Goal: Communication & Community: Answer question/provide support

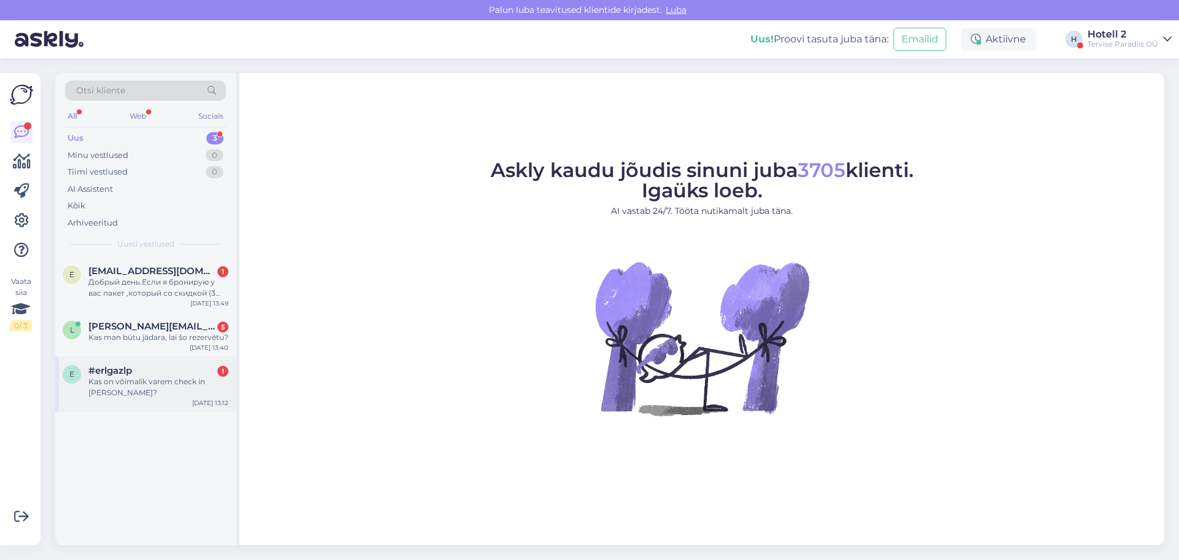
click at [204, 383] on div "Kas on võimalik varem check in täna?" at bounding box center [158, 387] width 140 height 22
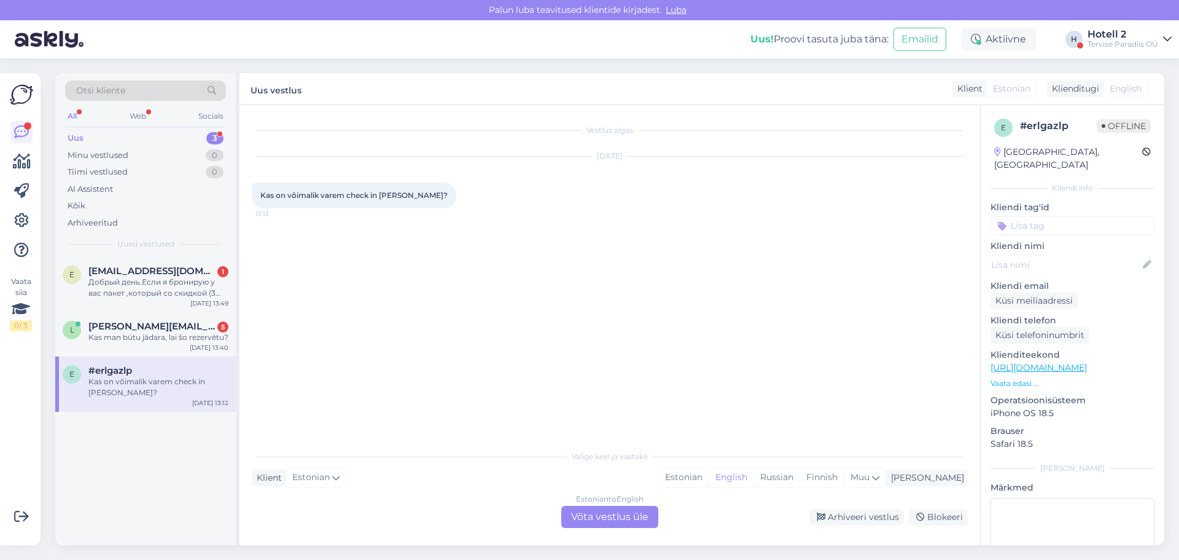
click at [608, 511] on div "Estonian to English Võta vestlus üle" at bounding box center [609, 517] width 97 height 22
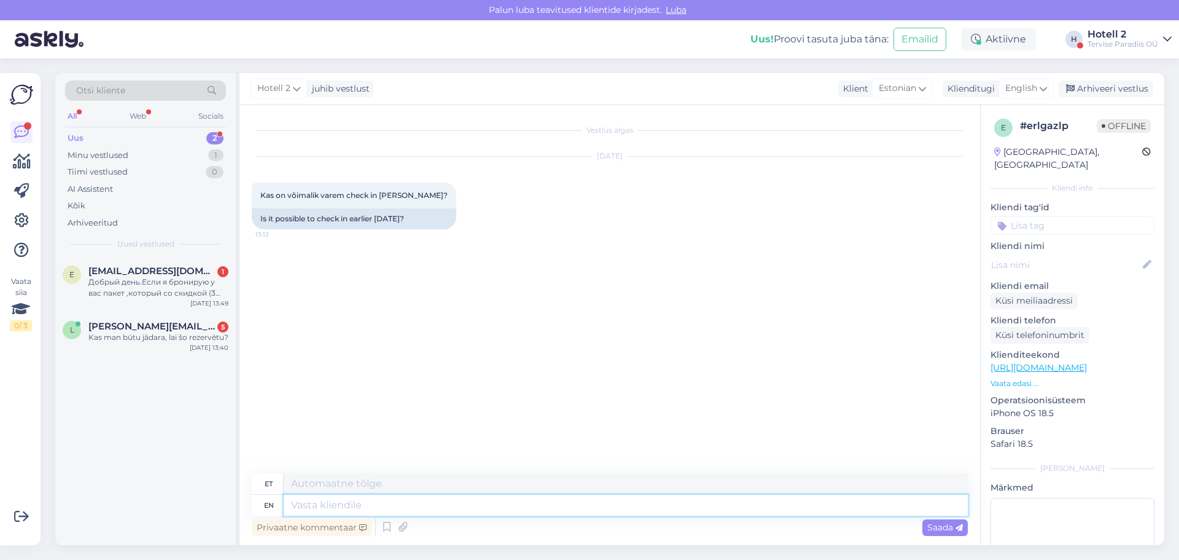
click at [364, 498] on textarea at bounding box center [626, 504] width 684 height 21
click at [1042, 87] on icon at bounding box center [1043, 89] width 7 height 14
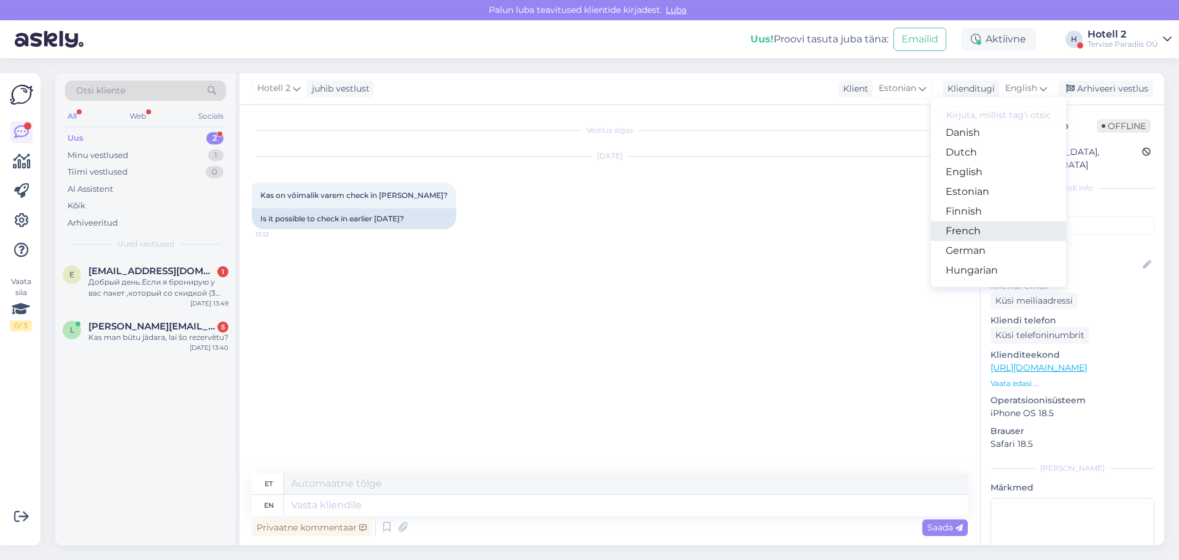
scroll to position [123, 0]
click at [975, 179] on link "Estonian" at bounding box center [998, 178] width 135 height 20
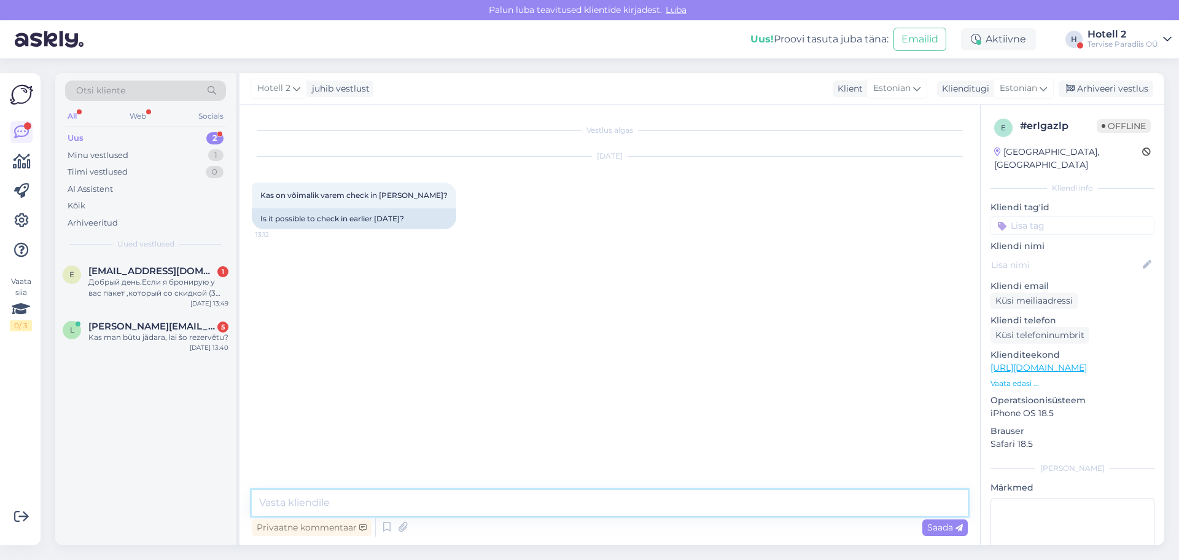
click at [483, 506] on textarea at bounding box center [610, 503] width 716 height 26
type textarea "Tere! Varajane check-in sõltub tubadest."
click at [934, 529] on span "Saada" at bounding box center [946, 527] width 36 height 11
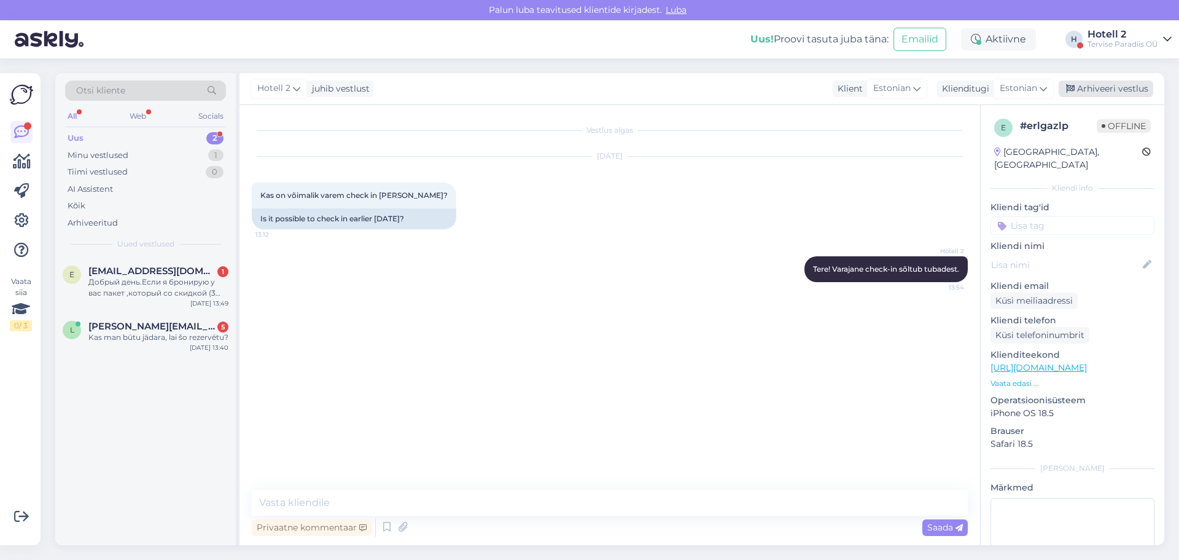
click at [1086, 85] on div "Arhiveeri vestlus" at bounding box center [1106, 88] width 95 height 17
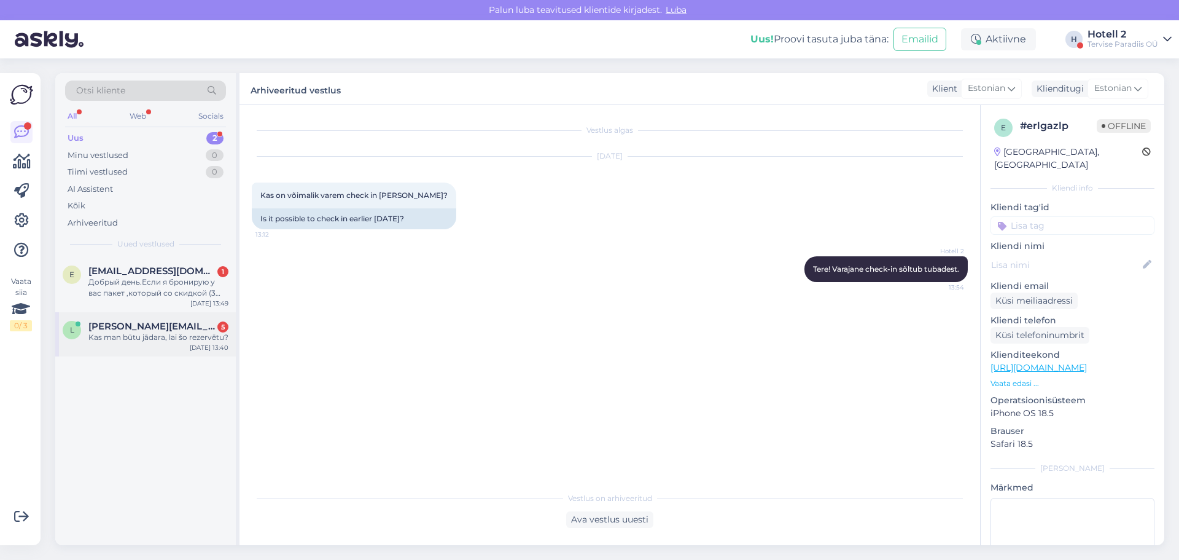
click at [188, 344] on div "l lauris@zoomroom.lv 5 Kas man būtu jādara, lai šo rezervētu? Aug 29 13:40" at bounding box center [145, 334] width 181 height 44
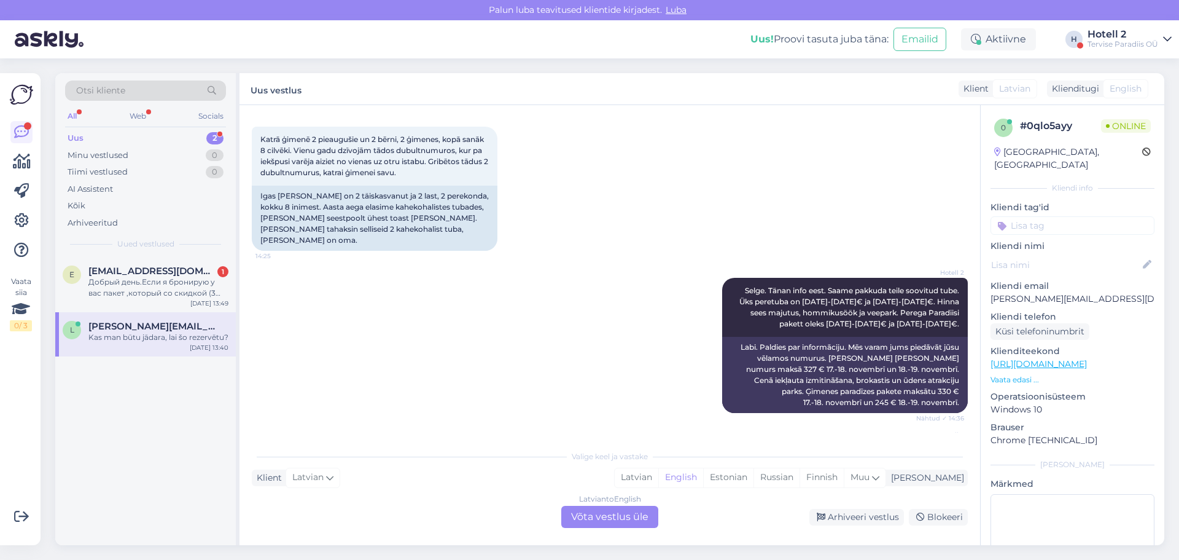
scroll to position [596, 0]
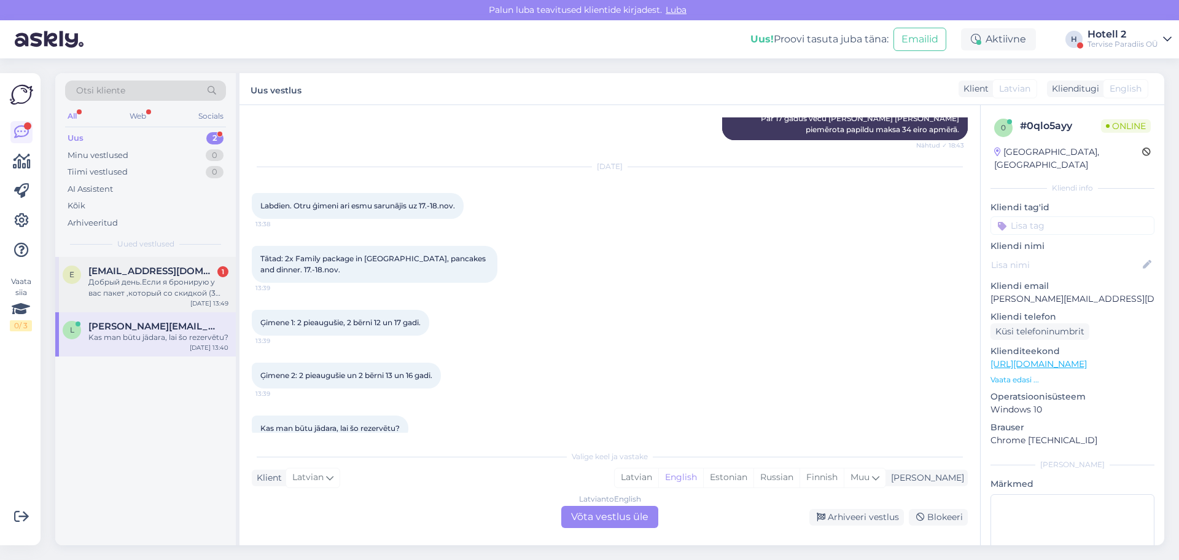
click at [128, 286] on div "Добрый день.Если я бронирую у вас пакет ,который со скидкой (3 ночи ).Могу я по…" at bounding box center [158, 287] width 140 height 22
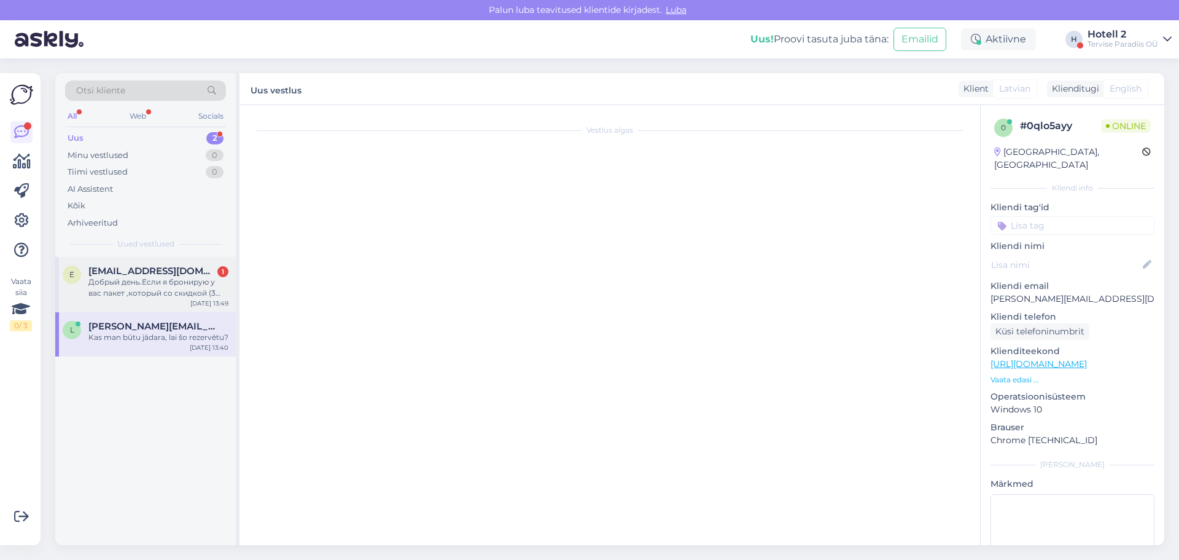
scroll to position [1584, 0]
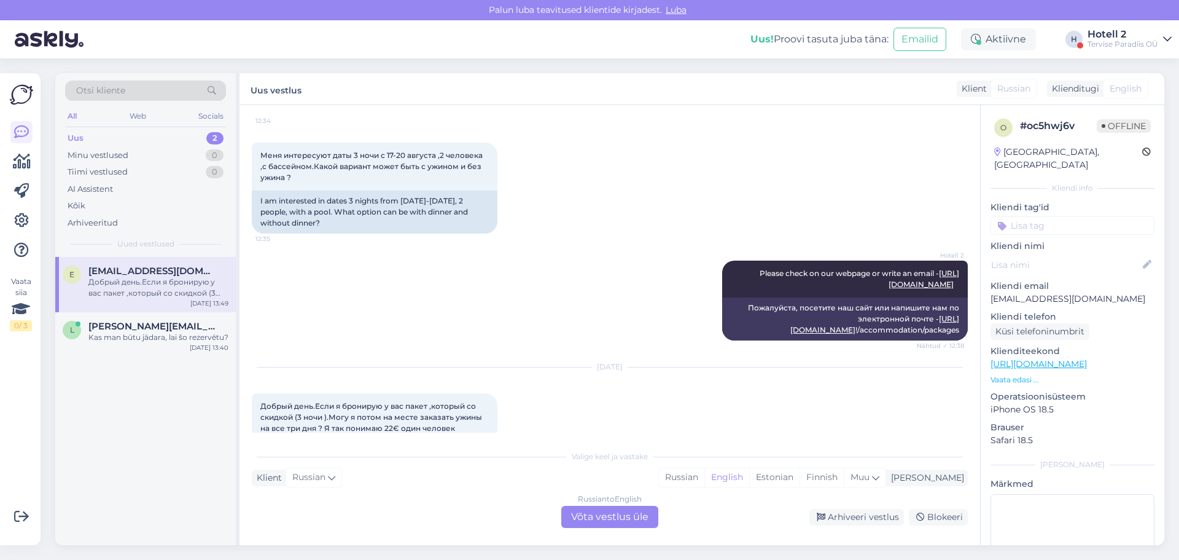
click at [590, 515] on div "Russian to English Võta vestlus üle" at bounding box center [609, 517] width 97 height 22
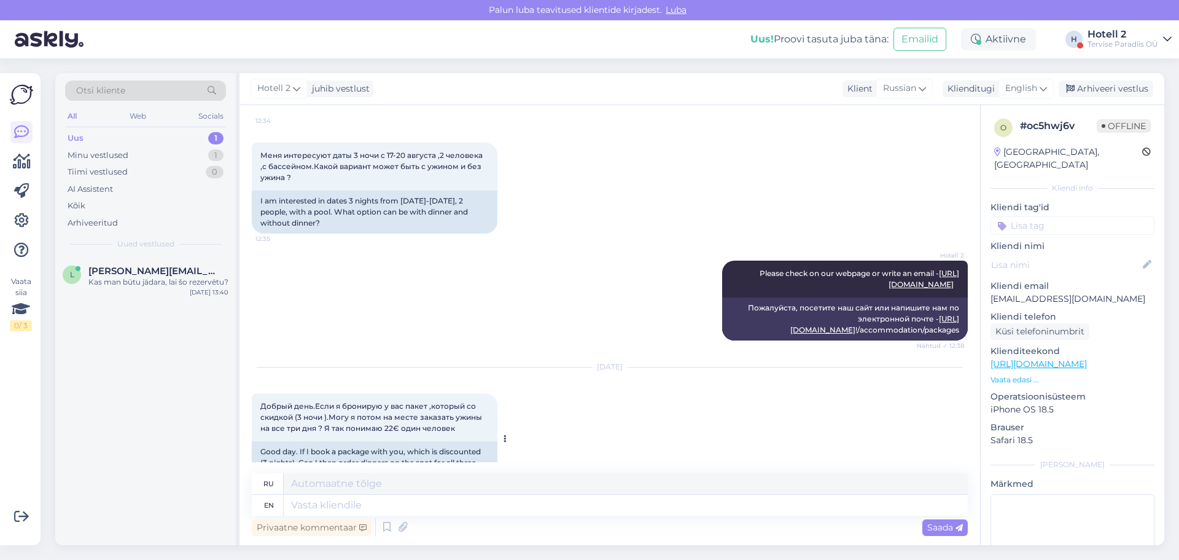
scroll to position [1598, 0]
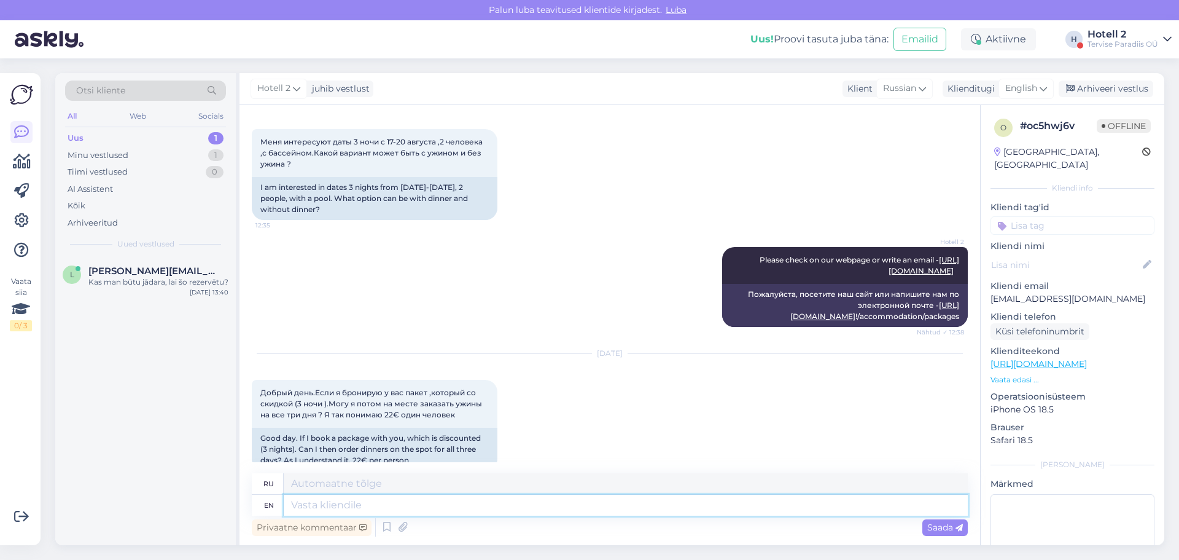
click at [461, 510] on textarea at bounding box center [626, 504] width 684 height 21
type textarea "Yes,"
type textarea "Да,"
type textarea "Yes, you c"
type textarea "Да, ты"
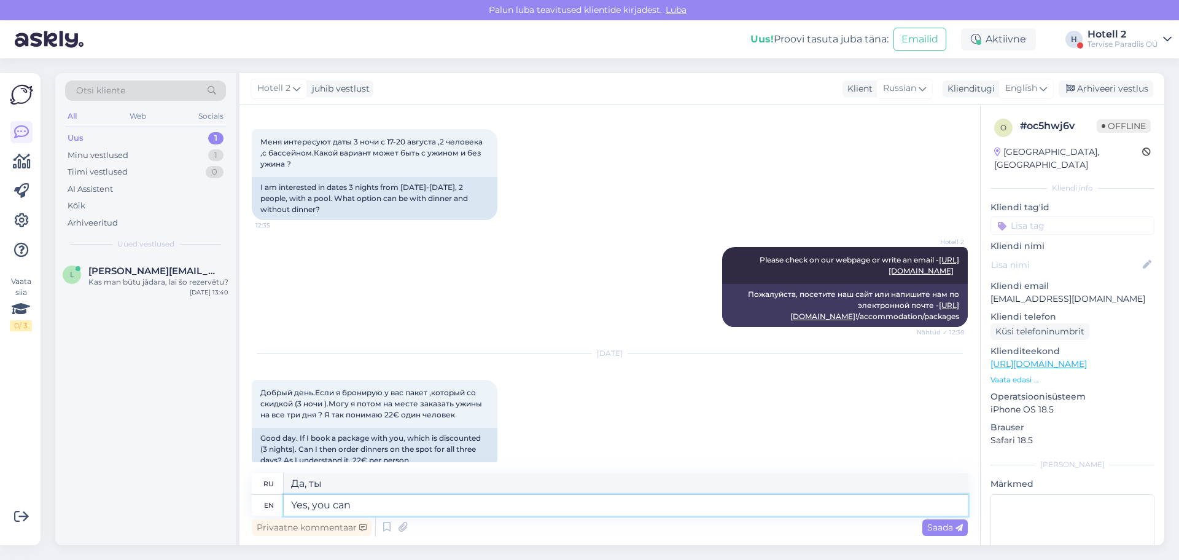
type textarea "Yes, you can"
type textarea "Да, ты можешь."
type textarea "Yes, you can book a"
type textarea "Да, вы можете забронировать."
type textarea "Yes, you can book at ch"
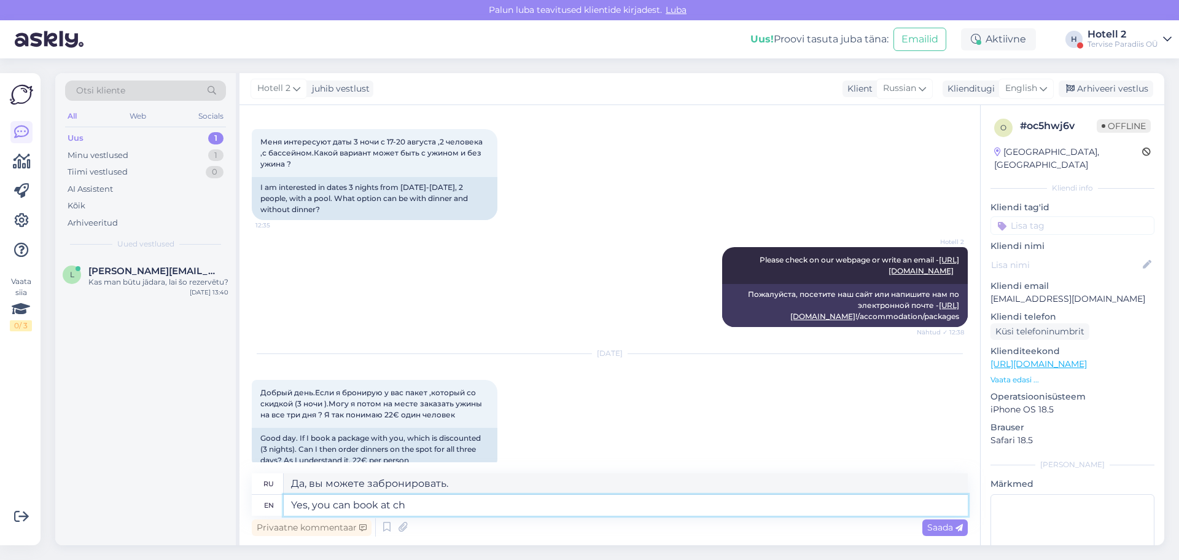
type textarea "Да, вы можете забронировать на"
type textarea "Yes, you can book at check-in."
type textarea "Да, вы можете забронировать номер при регистрации."
type textarea "Yes, you can book at check-in. 22 e"
type textarea "Да, вы можете забронировать при регистрации. 22"
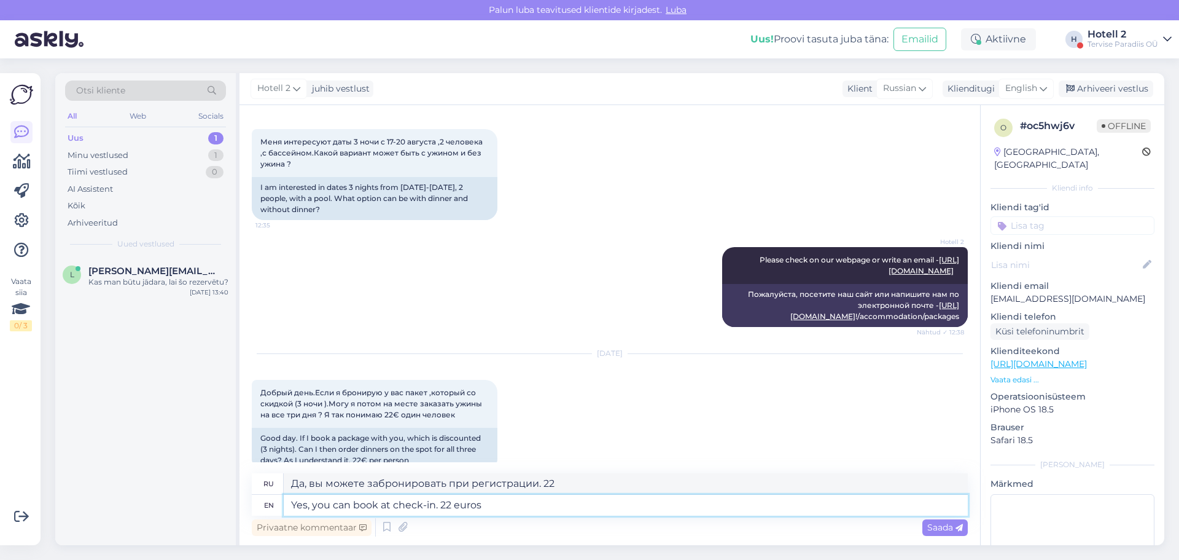
type textarea "Yes, you can book at check-in. 22 euros i"
type textarea "Да, вы можете забронировать при регистрации. 22 евро."
type textarea "Yes, you can book at check-in. 22 euros is"
type textarea "Да, вы можете забронировать при регистрации. Стоимость составляет 22 евро."
type textarea "Yes, you can book at check-in. 22 euros is for a"
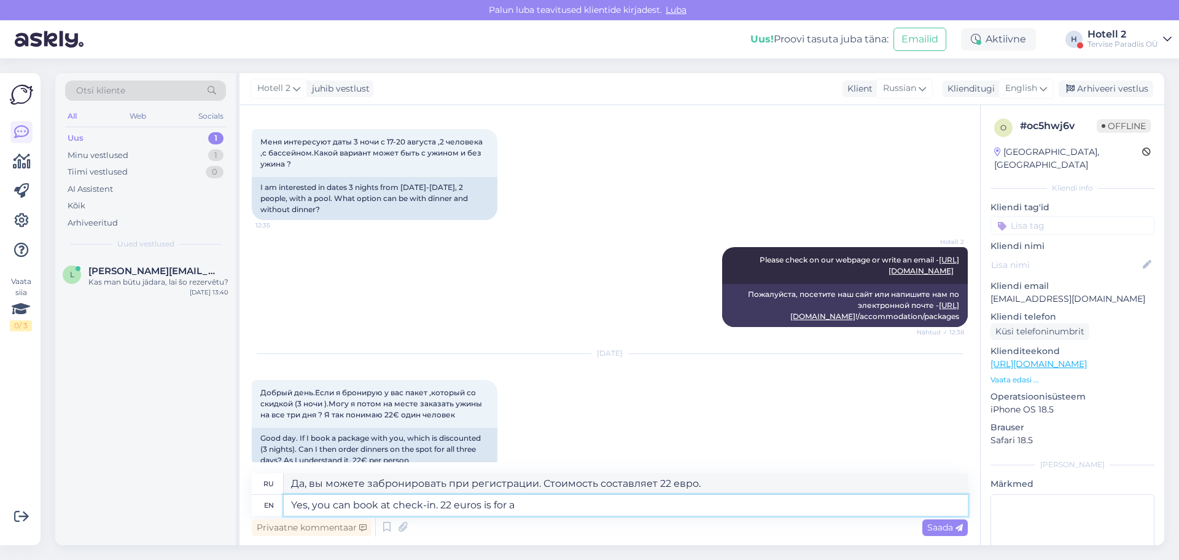
type textarea "Да, вы можете забронировать при регистрации. 22 евро за"
type textarea "Yes, you can book at check-in. 22 euros is for an adult an"
type textarea "Да, вы можете забронировать при регистрации. Стоимость для взрослого составляет…"
type textarea "Yes, you can book at check-in. 22 euros is for an adult and 14"
type textarea "Да, вы можете забронировать при регистрации. Стоимость билета для взрослого сос…"
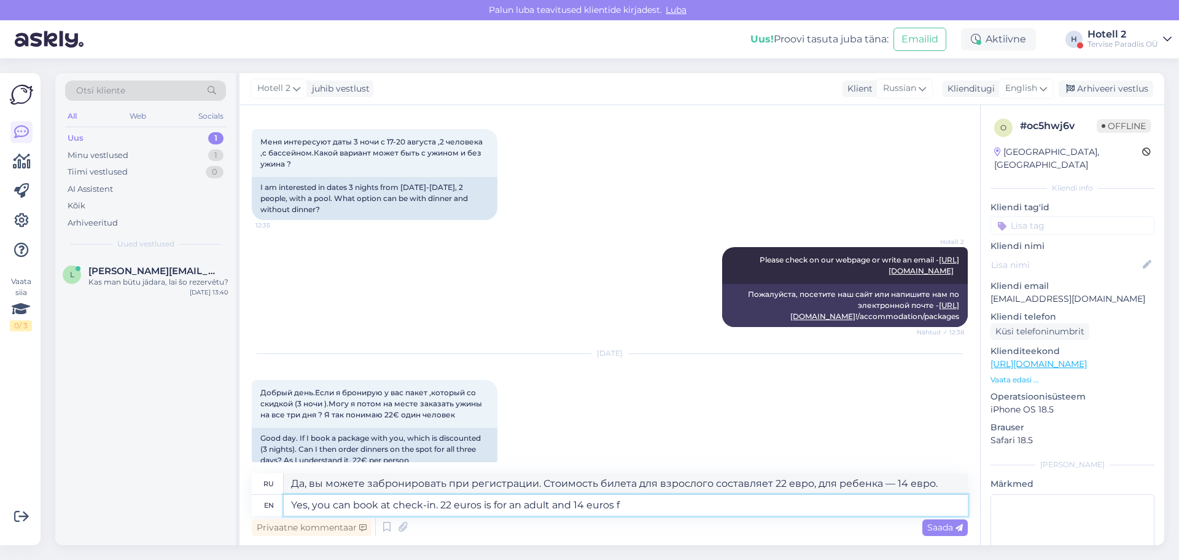
type textarea "Yes, you can book at check-in. 22 euros is for an adult and 14 euros fo"
type textarea "Да, вы можете забронировать при регистрации. Стоимость билета для взрослого сос…"
type textarea "Yes, you can book at check-in. 22 euros is for an adult and 14 euros for a c"
type textarea "Да, вы можете забронировать при регистрации. Стоимость билета для взрослого сос…"
type textarea "Yes, you can book at check-in. 22 euros is for an adult and 14 euros for a chil…"
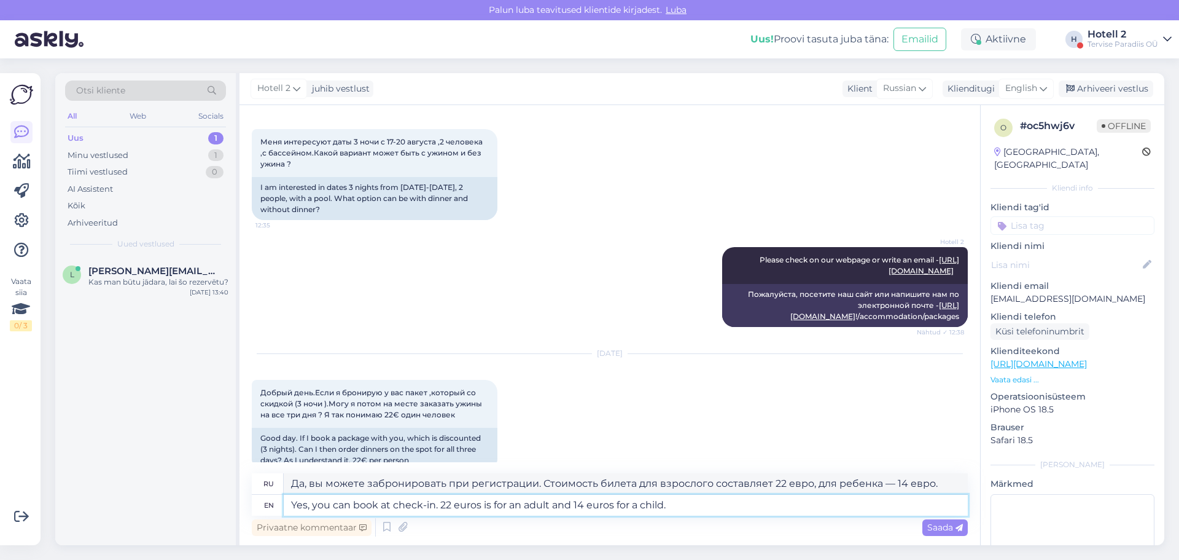
type textarea "Да, вы можете забронировать при регистрации. Стоимость составляет 22 евро для в…"
type textarea "Yes, you can book at check-in. 22 euros is for an adult and 14 euros for a chil…"
click at [956, 528] on icon at bounding box center [959, 527] width 7 height 7
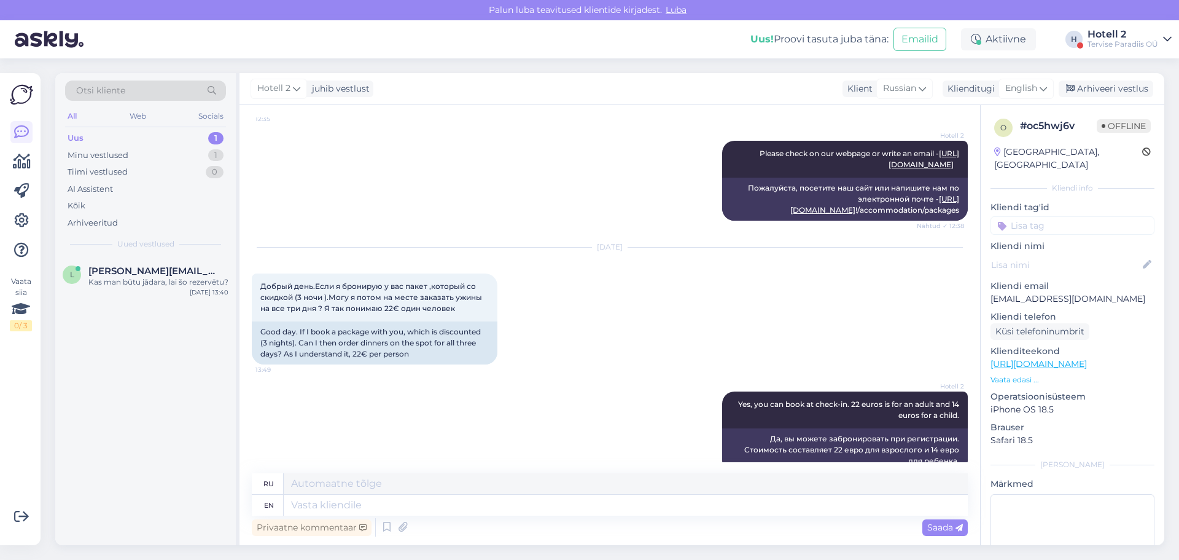
scroll to position [1705, 0]
click at [1088, 84] on div "Arhiveeri vestlus" at bounding box center [1106, 88] width 95 height 17
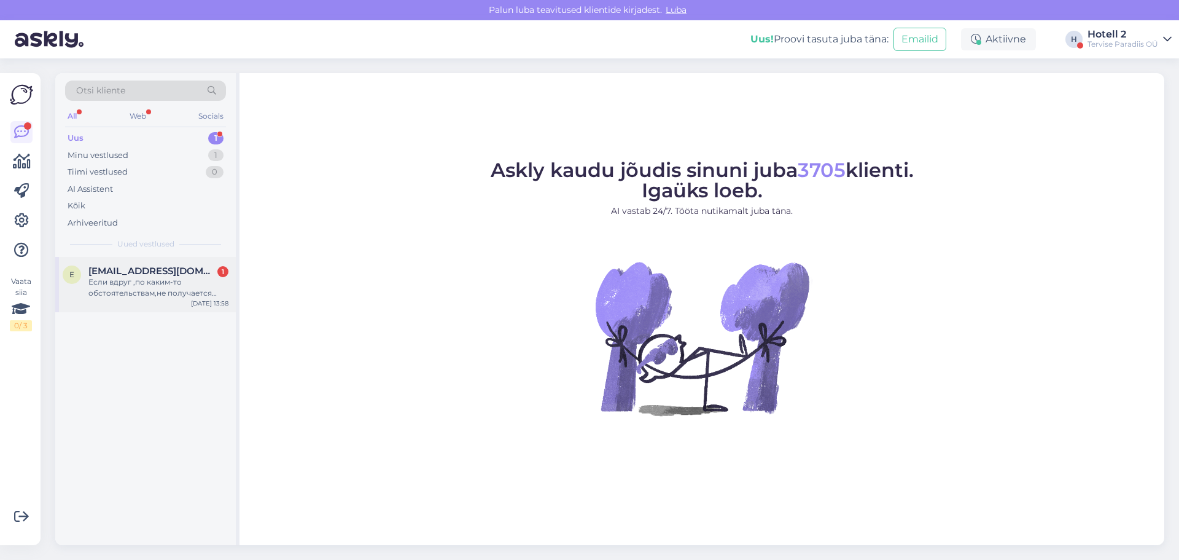
click at [207, 287] on div "Если вдруг ,по каким-то обстоятельствам,не получается приехать .Отменить бронир…" at bounding box center [158, 287] width 140 height 22
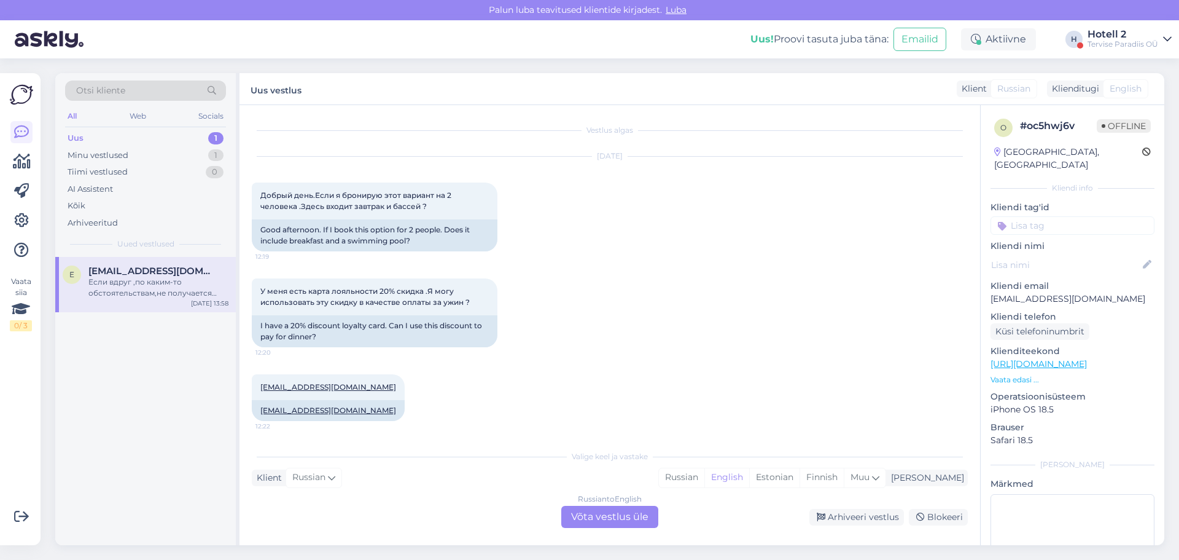
scroll to position [1820, 0]
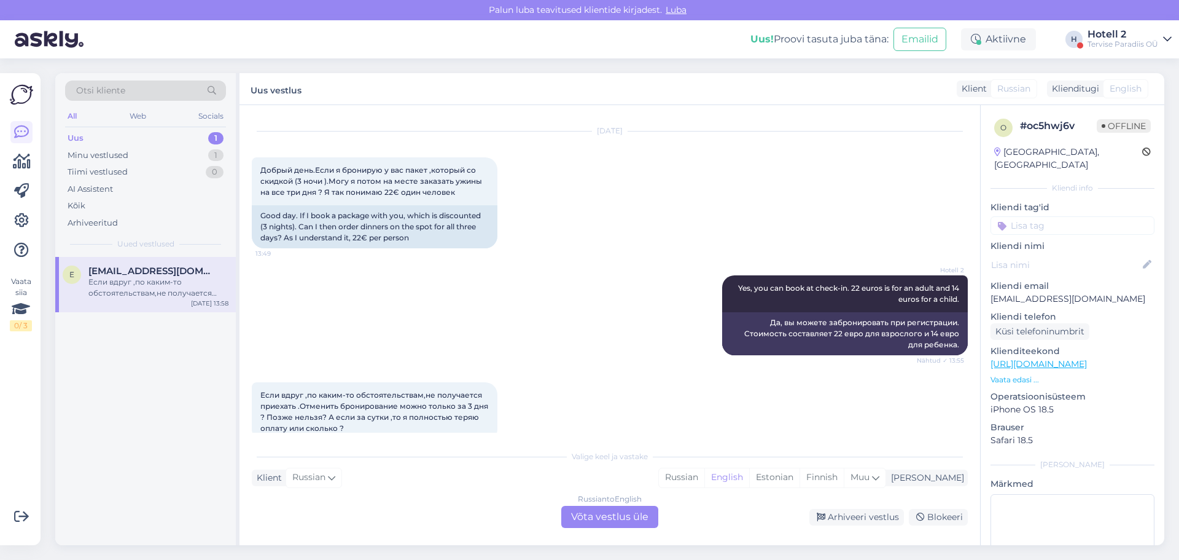
click at [610, 515] on div "Russian to English Võta vestlus üle" at bounding box center [609, 517] width 97 height 22
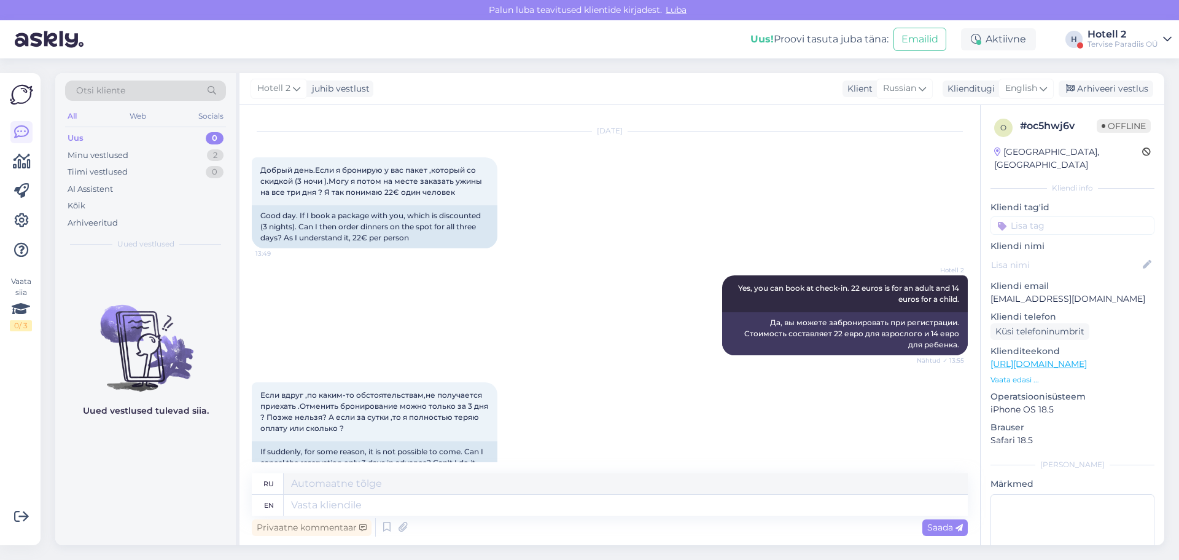
scroll to position [1845, 0]
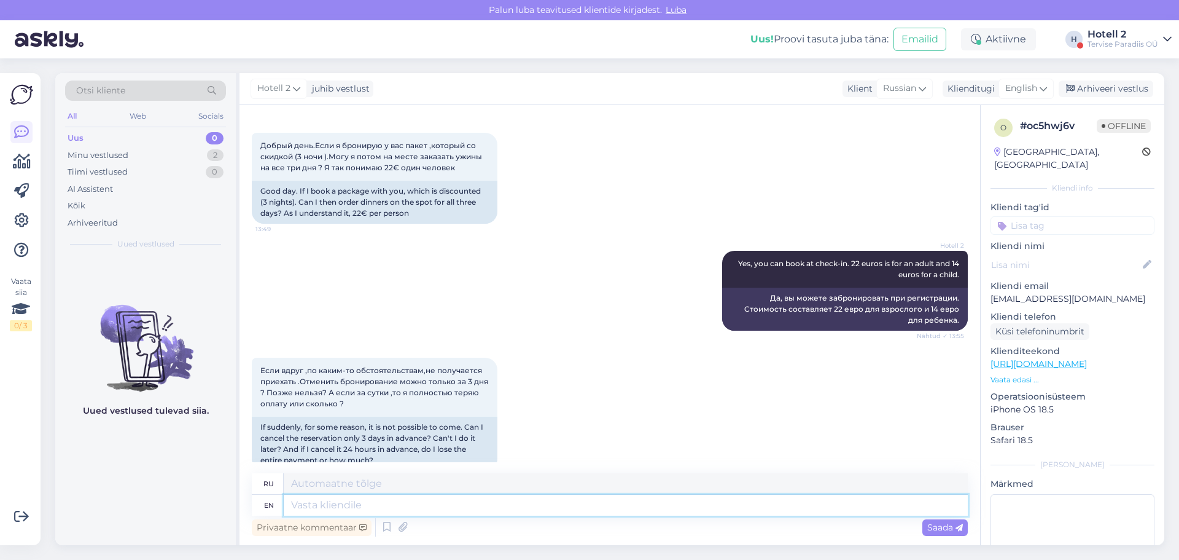
click at [439, 500] on textarea at bounding box center [626, 504] width 684 height 21
type textarea "If y"
type textarea "Если"
type textarea "If you"
type textarea "Если ты"
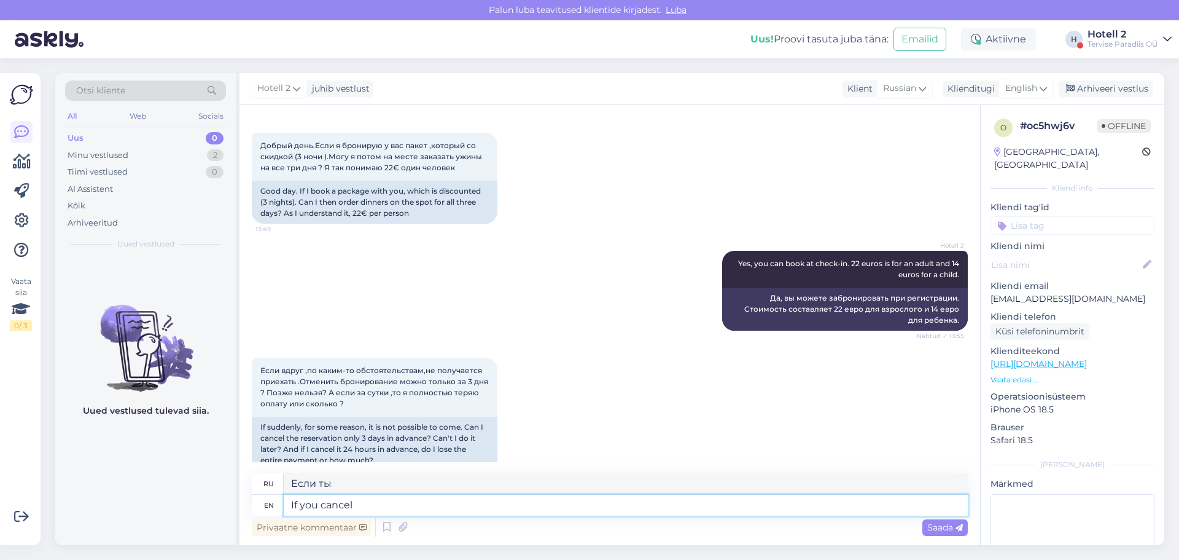
type textarea "If you cancel l"
type textarea "Если вы отмените"
type textarea "If you cancel less th"
type textarea "Если вы отмените меньше"
type textarea "If you cancel less than"
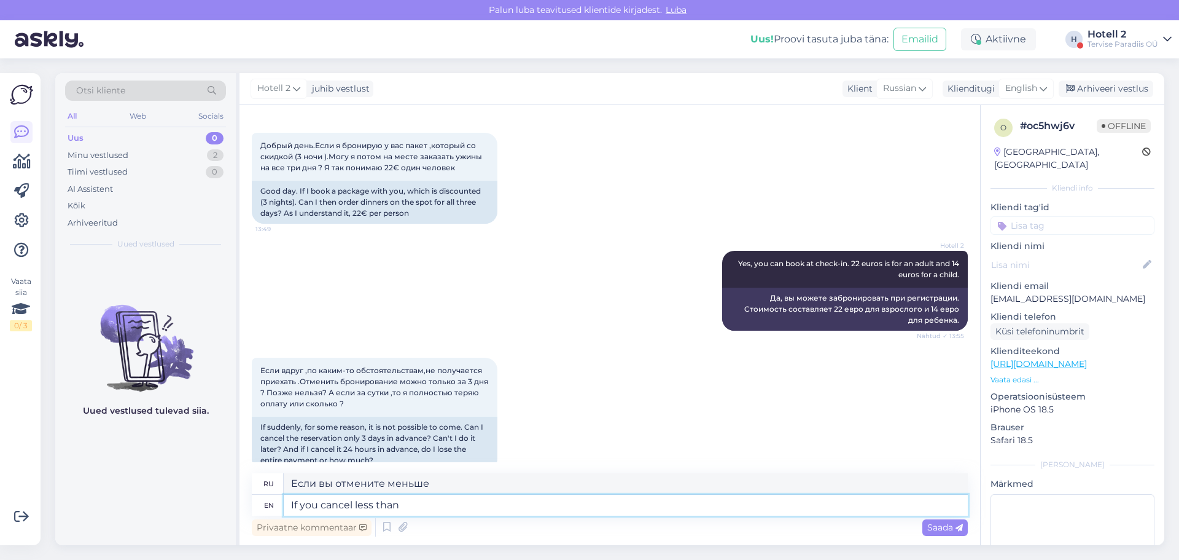
type textarea "Если вы отмените менее чем"
type textarea "If you cancel less than 72 ho"
type textarea "Если вы отмените менее чем за 72"
type textarea "If you cancel less than 72 hours b"
type textarea "Если вы отмените заказ менее чем за 72 часа"
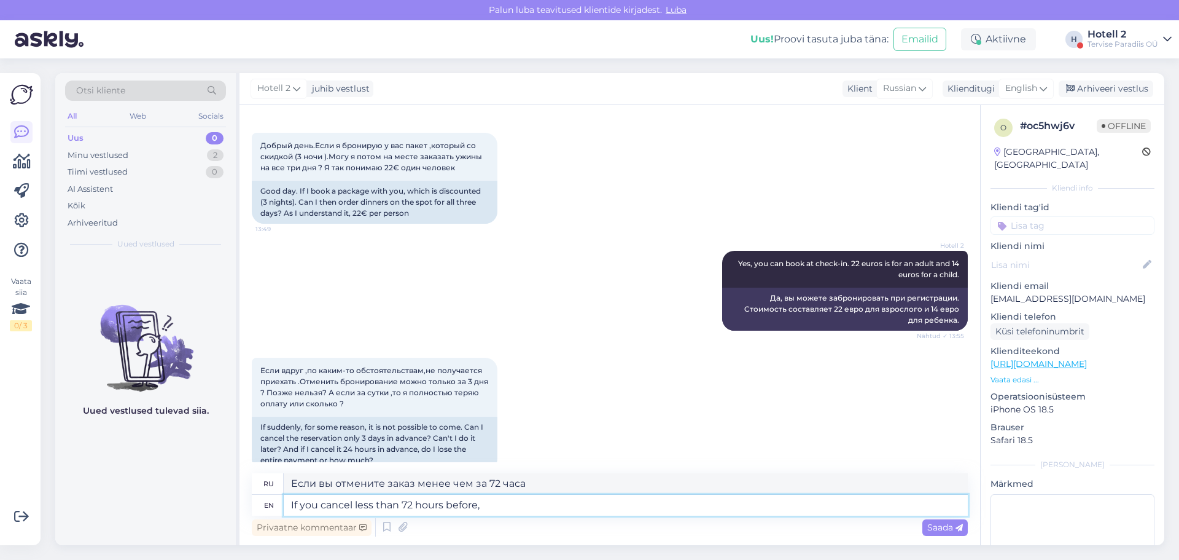
type textarea "If you cancel less than 72 hours before,"
type textarea "Если вы отмените заказ менее чем за 72 часа,"
paste textarea "According to the cancellation conditions, Tervise Paradiis will retain 10% of t…"
type textarea "If you cancel less than 72 hours before, According to the cancellation conditio…"
type textarea "Если вы отменяете заказ менее чем за 72 часа, в соответствии с условиями отмены…"
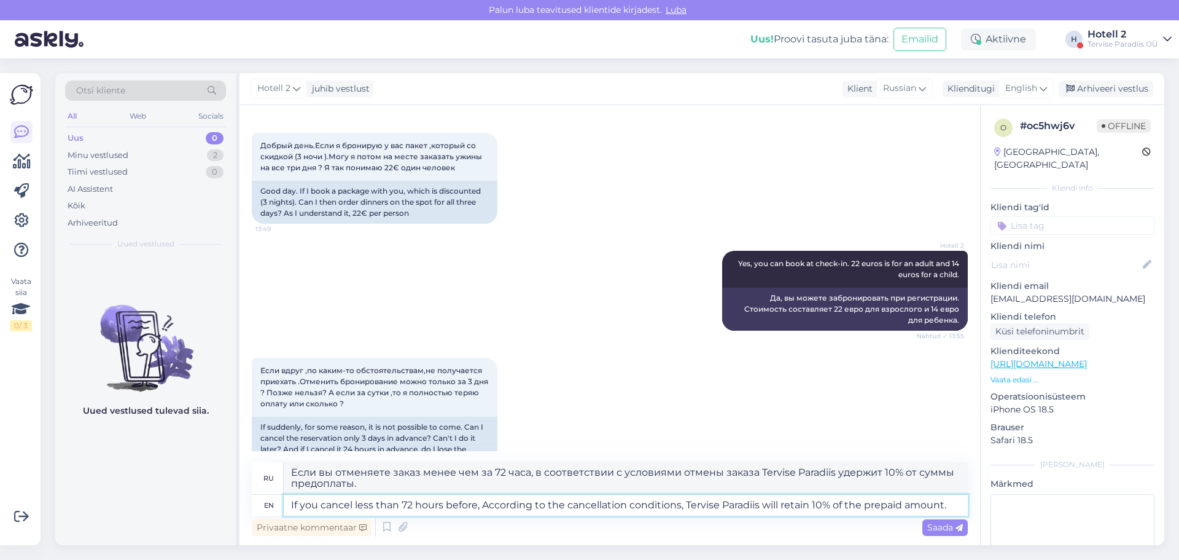
click at [490, 507] on textarea "If you cancel less than 72 hours before, According to the cancellation conditio…" at bounding box center [626, 504] width 684 height 21
click at [959, 506] on textarea "If you cancel less than 72 hours before, according to the cancellation conditio…" at bounding box center [626, 504] width 684 height 21
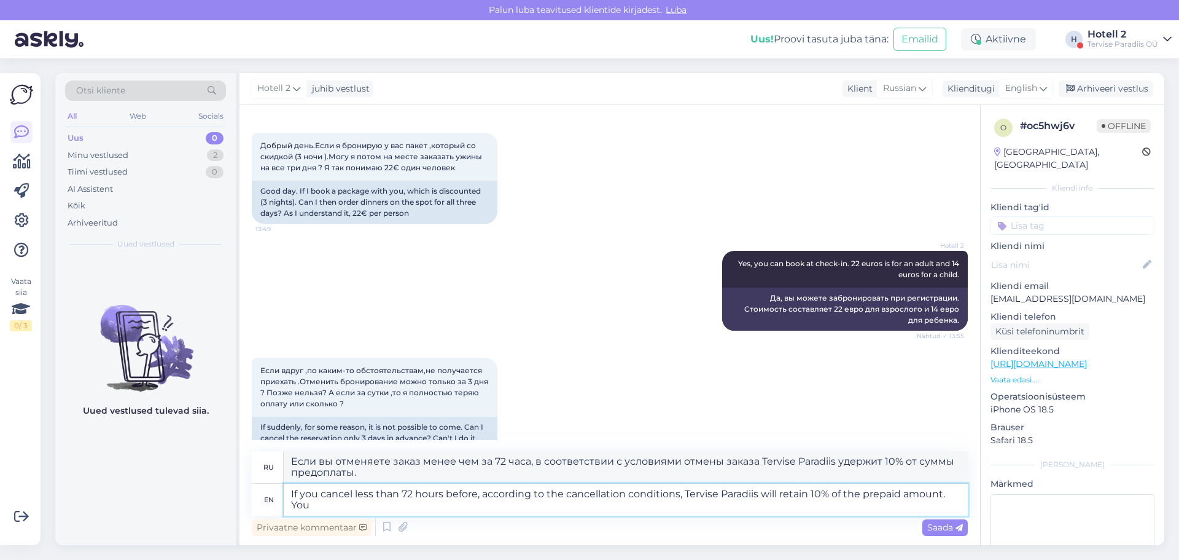
type textarea "If you cancel less than 72 hours before, according to the cancellation conditio…"
type textarea "Если вы отмените бронирование менее чем за 72 часа, согласно условиям отмены, T…"
type textarea "If you cancel less than 72 hours before, according to the cancellation conditio…"
type textarea "Если вы отмените бронирование менее чем за 72 часа, согласно условиям отмены, T…"
type textarea "If you cancel less than 72 hours before, according to the cancellation conditio…"
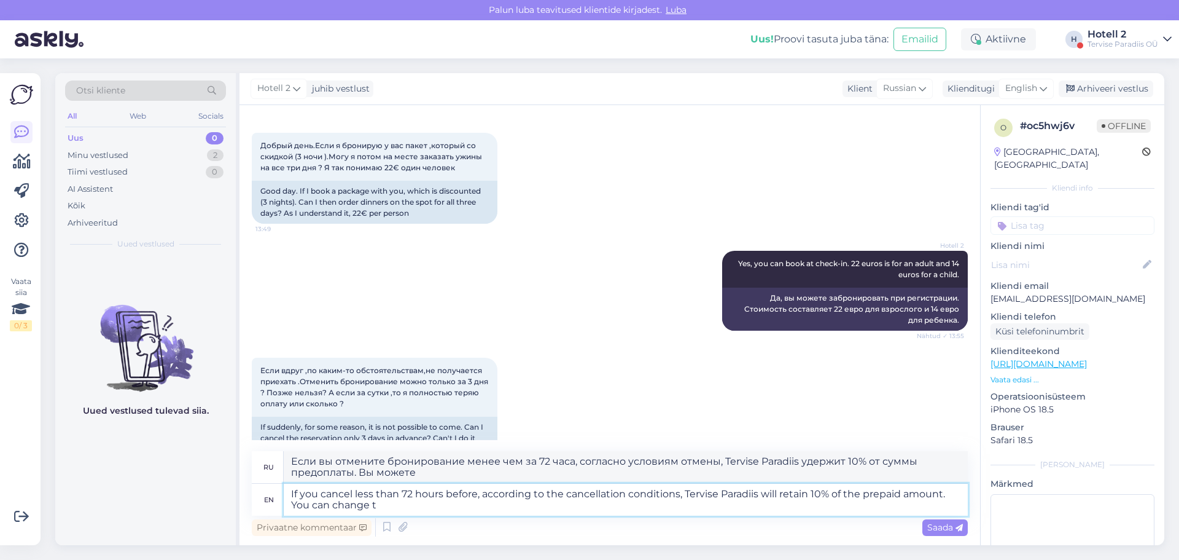
type textarea "Если вы отмените бронирование менее чем за 72 часа, согласно условиям отмены, T…"
type textarea "If you cancel less than 72 hours before, according to the cancellation conditio…"
type textarea "Если вы отмените бронирование менее чем за 72 часа, согласно условиям отмены, T…"
type textarea "If you cancel less than 72 hours before, according to the cancellation conditio…"
type textarea "Если вы отмените бронирование менее чем за 72 часа, согласно условиям отмены, T…"
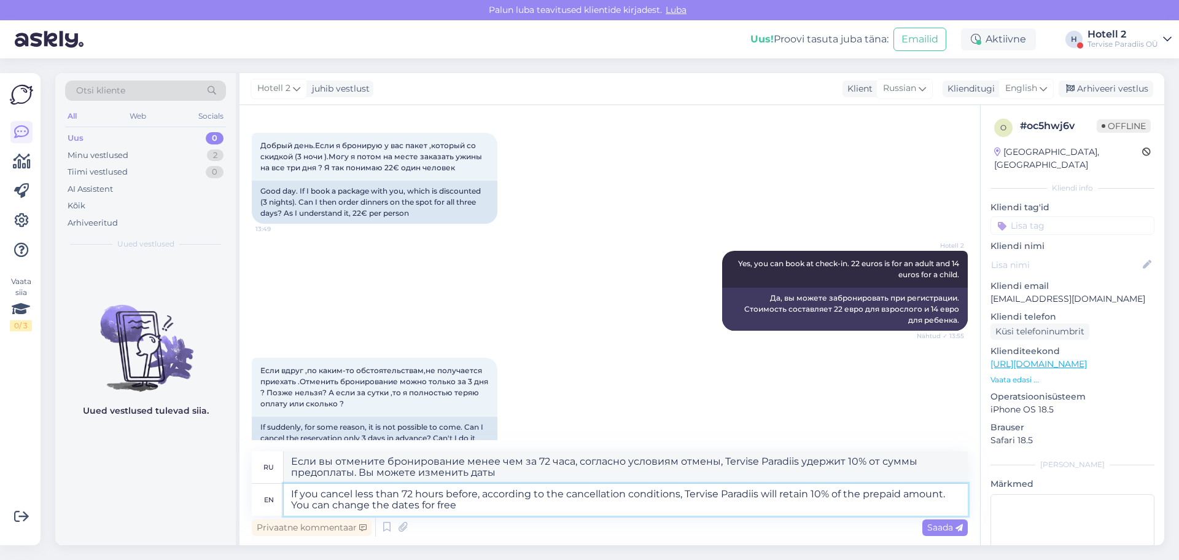
type textarea "If you cancel less than 72 hours before, according to the cancellation conditio…"
type textarea "При отмене бронирования менее чем за 72 часа, согласно условиям отмены, Tervise…"
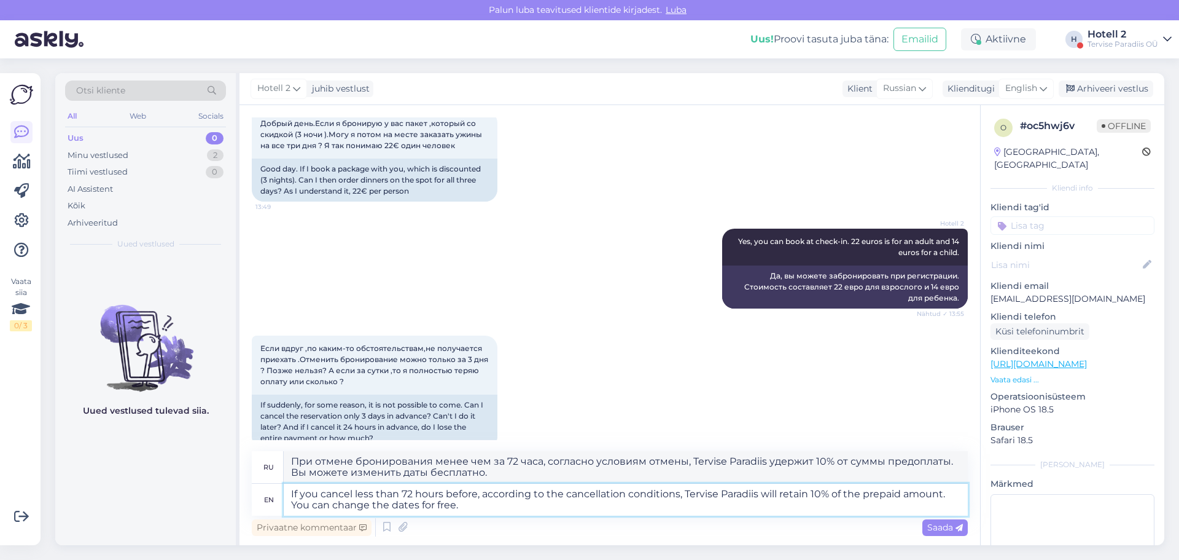
type textarea "If you cancel less than 72 hours before, according to the cancellation conditio…"
click at [1049, 90] on div "English" at bounding box center [1026, 89] width 55 height 20
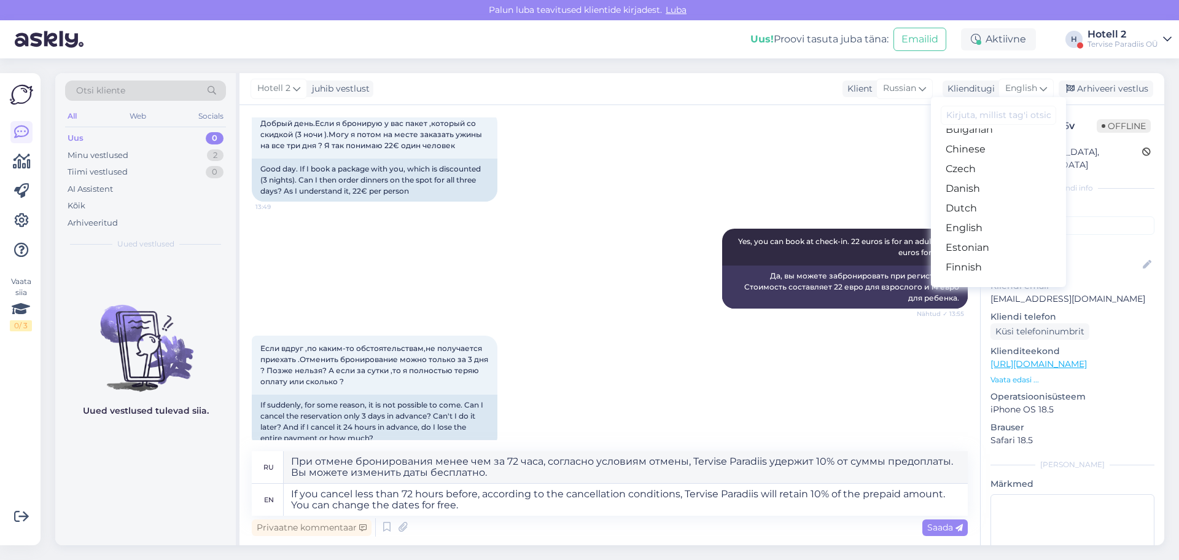
scroll to position [123, 0]
click at [969, 178] on link "Estonian" at bounding box center [998, 178] width 135 height 20
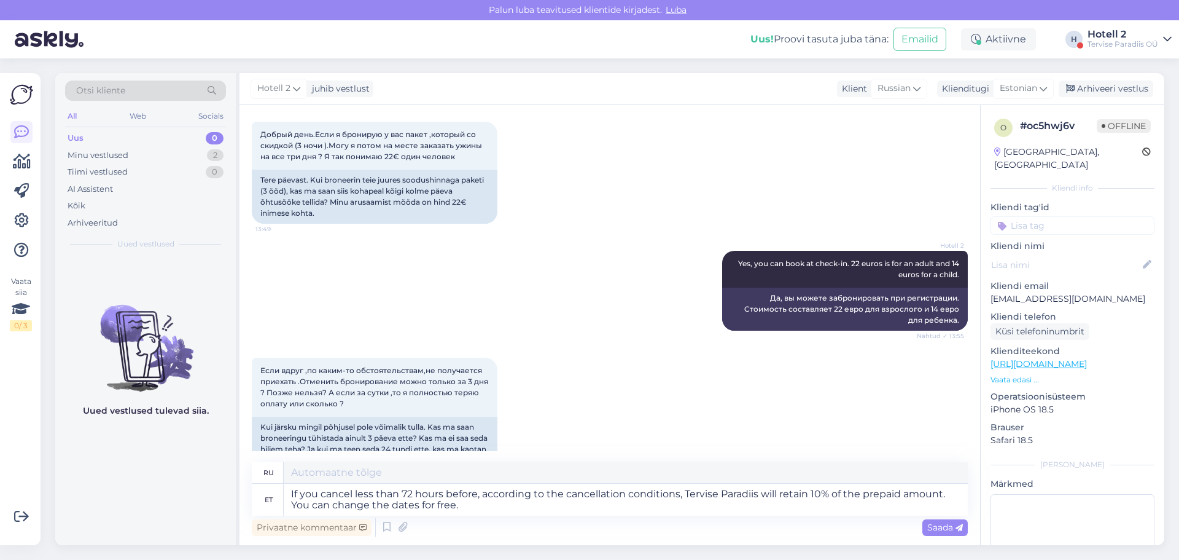
type textarea "При отмене бронирования менее чем за 72 часа, согласно условиям отмены, Tervise…"
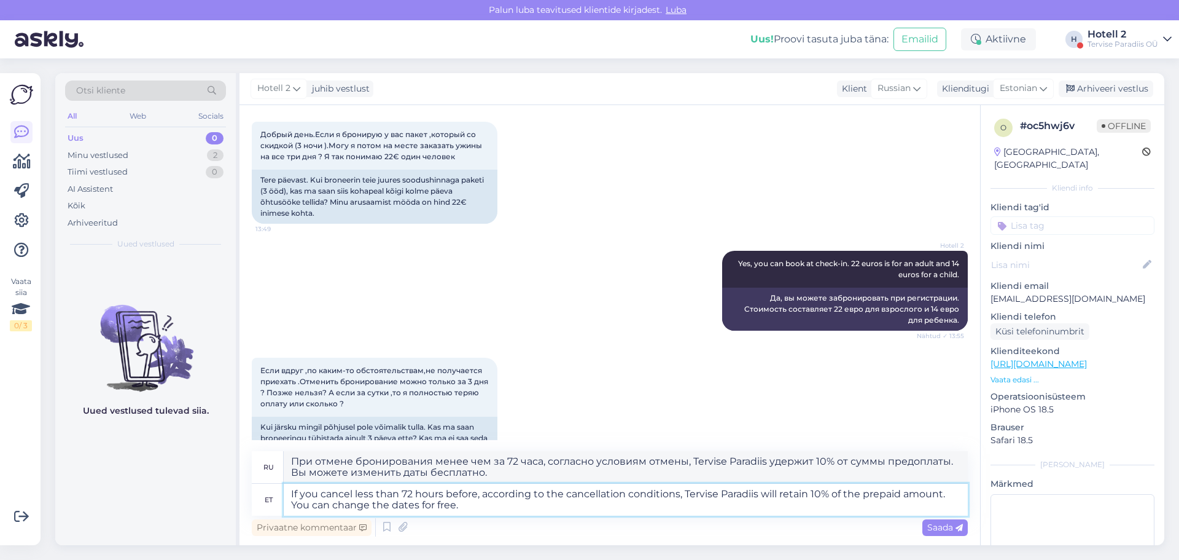
click at [486, 508] on textarea "If you cancel less than 72 hours before, according to the cancellation conditio…" at bounding box center [626, 499] width 684 height 32
type textarea "If you cancel less than 72 hours before, according to the cancellation conditio…"
type textarea "При отмене бронирования менее чем за 72 часа, согласно условиям отмены, Tervise…"
type textarea "If you cancel less than 72 hours before, according to the cancellation conditio…"
type textarea "Если вы отмените бронирование менее чем за 72 часа, согласно условиям отмены, T…"
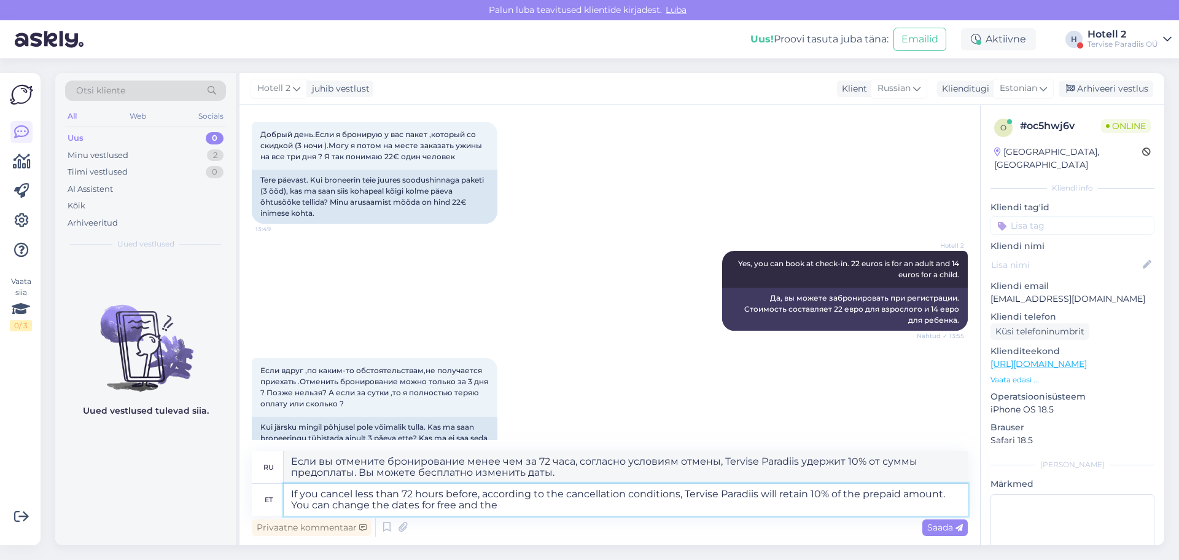
type textarea "If you cancel less than 72 hours before, according to the cancellation conditio…"
type textarea "Если вы отмените бронирование менее чем за 72 часа, согласно условиям отмены, T…"
type textarea "If you cancel less than 72 hours before, according to the cancellation conditio…"
type textarea "Если вы отмените бронирование менее чем за 72 часа, согласно условиям отмены, T…"
type textarea "If you cancel less than 72 hours before, according to the cancellation conditio…"
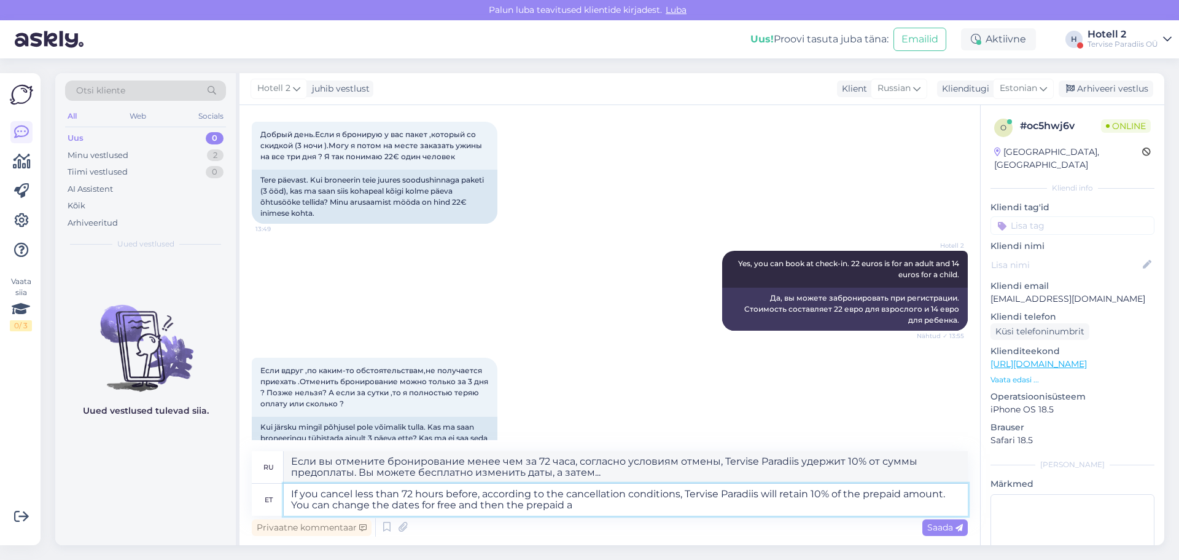
type textarea "Если вы отмените бронирование менее чем за 72 часа, согласно условиям отмены, T…"
type textarea "If you cancel less than 72 hours before, according to the cancellation conditio…"
type textarea "Если вы отмените бронирование менее чем за 72 часа, согласно условиям отмены, T…"
type textarea "If you cancel less than 72 hours before, according to the cancellation conditio…"
type textarea "Если вы отмените бронирование менее чем за 72 часа, согласно условиям отмены, T…"
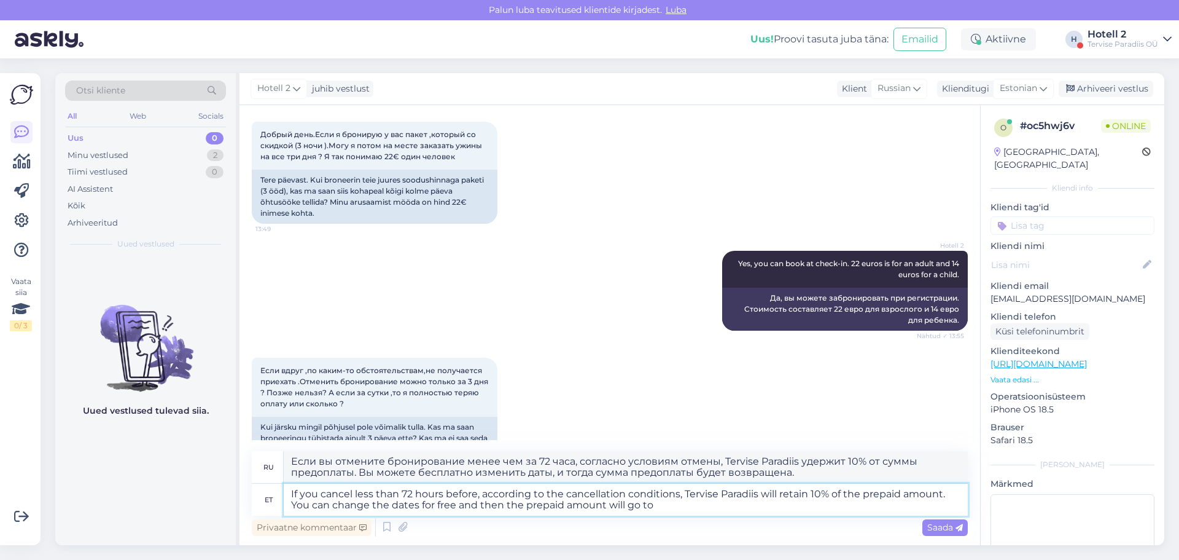
type textarea "If you cancel less than 72 hours before, according to the cancellation conditio…"
type textarea "Если вы отмените бронирование менее чем за 72 часа, согласно условиям отмены, T…"
type textarea "If you cancel less than 72 hours before, according to the cancellation conditio…"
type textarea "Если вы отмените бронирование менее чем за 72 часа, согласно условиям отмены, T…"
type textarea "If you cancel less than 72 hours before, according to the cancellation conditio…"
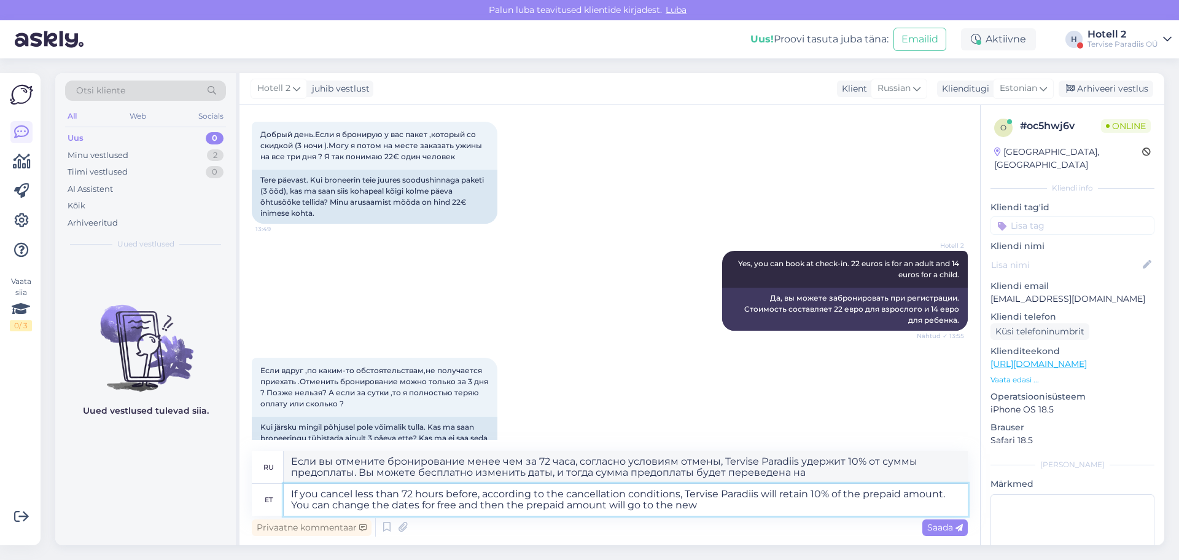
type textarea "Если вы отмените бронирование менее чем за 72 часа, согласно условиям отмены, T…"
type textarea "If you cancel less than 72 hours before, according to the cancellation conditio…"
type textarea "Если вы отмените бронирование менее чем за 72 часа, согласно условиям отмены, T…"
type textarea "If you cancel less than 72 hours before, according to the cancellation conditio…"
type textarea "Если вы отмените бронирование менее чем за 72 часа, согласно условиям отмены, T…"
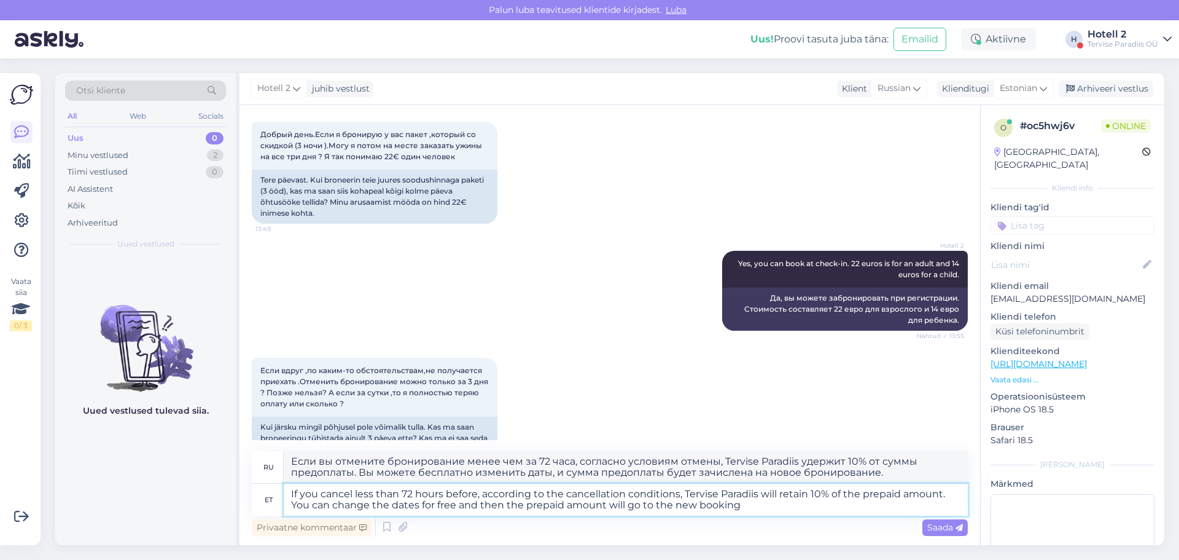
type textarea "If you cancel less than 72 hours before, according to the cancellation conditio…"
type textarea "При отмене бронирования менее чем за 72 часа, согласно условиям отмены, Tervise…"
type textarea "If you cancel less than 72 hours before, according to the cancellation conditio…"
click at [933, 531] on span "Saada" at bounding box center [946, 527] width 36 height 11
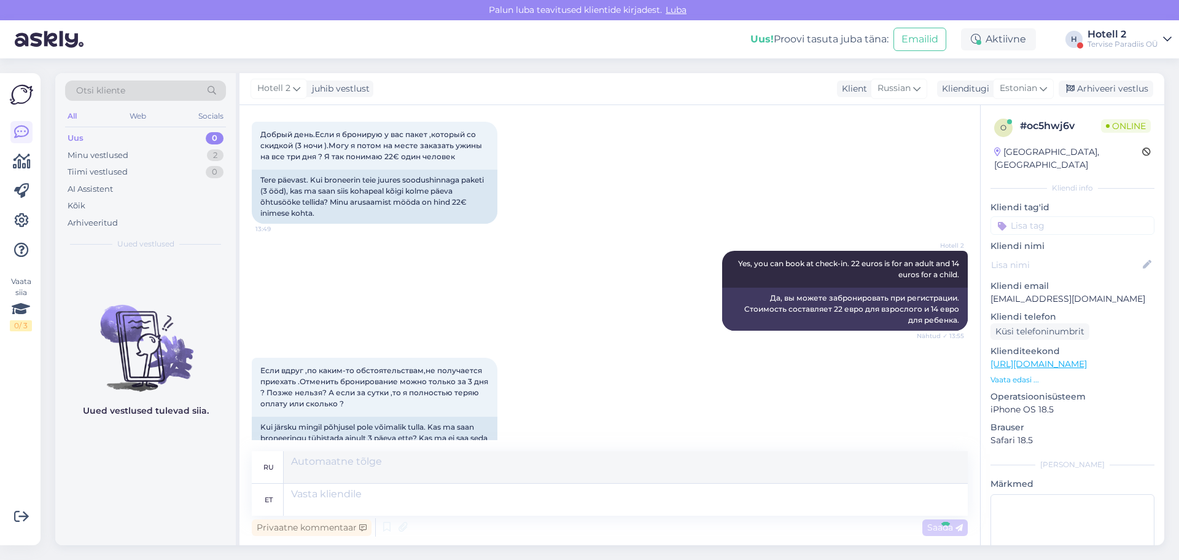
scroll to position [2007, 0]
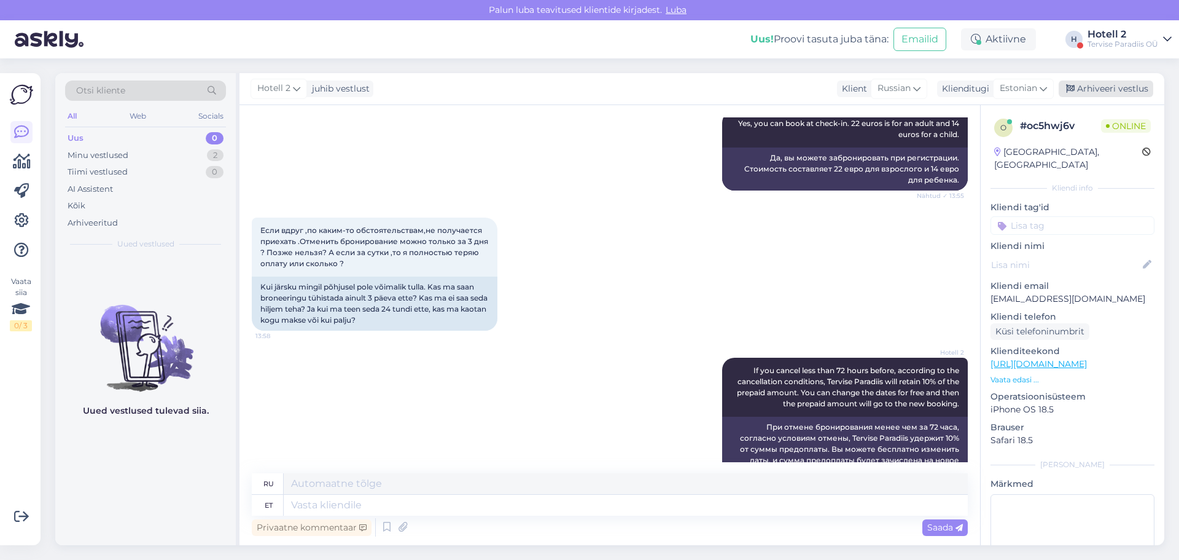
click at [1109, 91] on div "Arhiveeri vestlus" at bounding box center [1106, 88] width 95 height 17
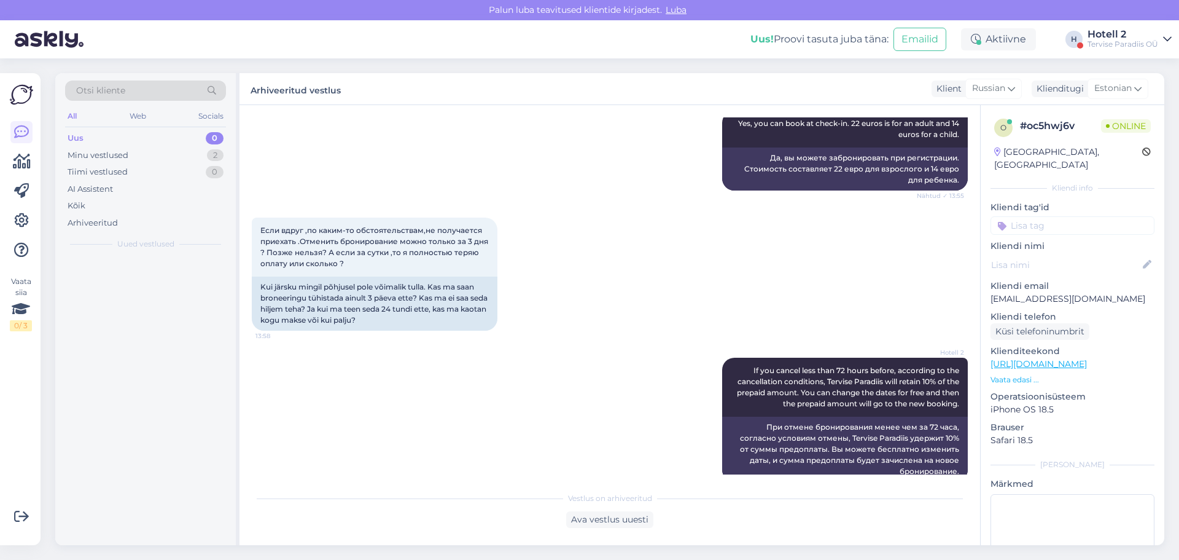
scroll to position [1995, 0]
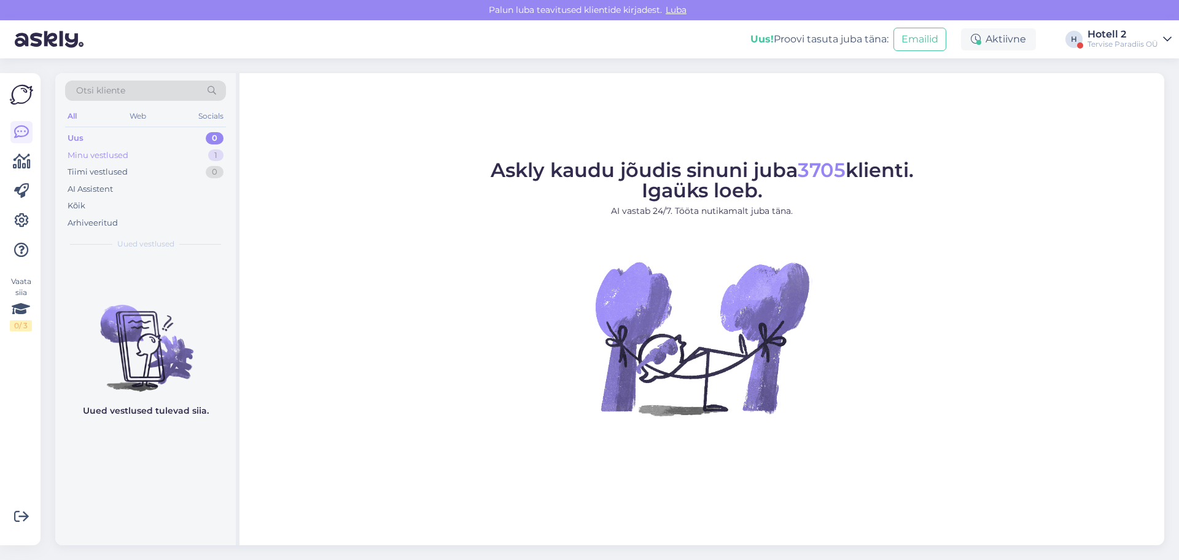
click at [208, 153] on div "Minu vestlused 1" at bounding box center [145, 155] width 161 height 17
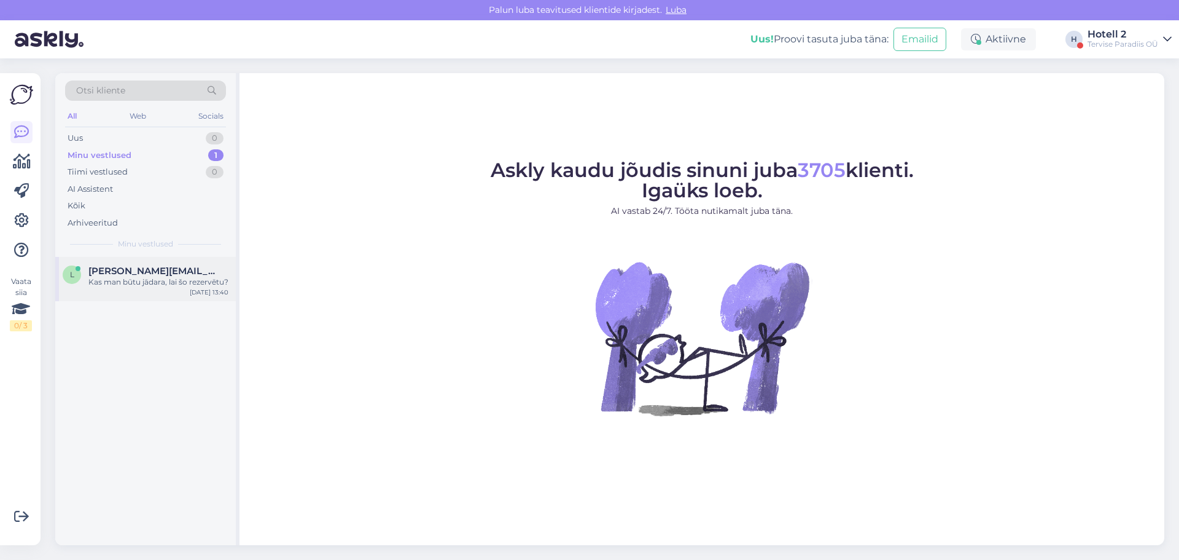
click at [191, 277] on div "Kas man būtu jādara, lai šo rezervētu?" at bounding box center [158, 281] width 140 height 11
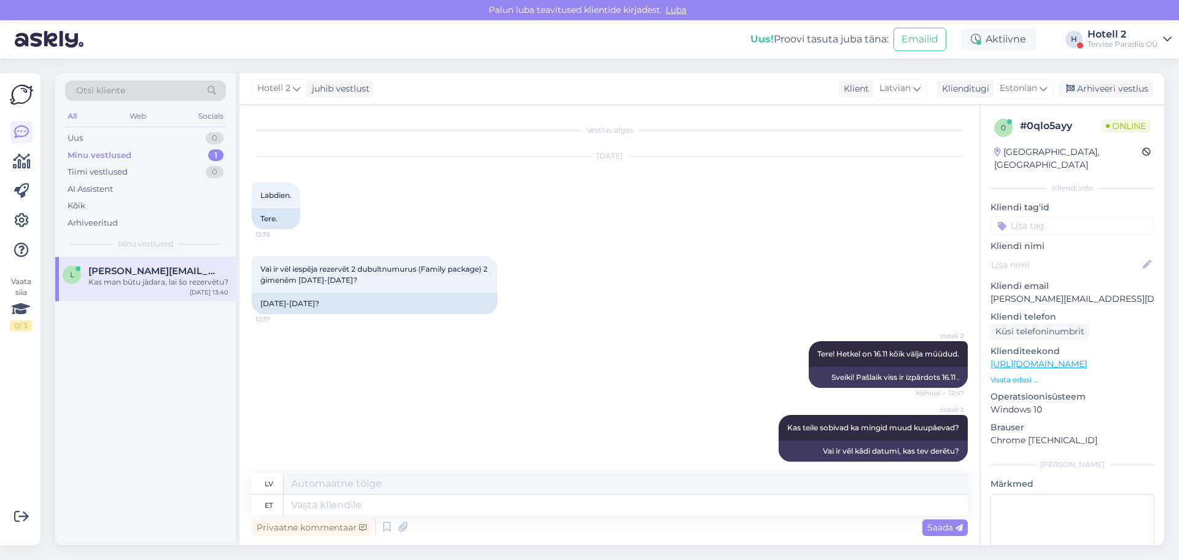
scroll to position [1358, 0]
